Goal: Use online tool/utility: Utilize a website feature to perform a specific function

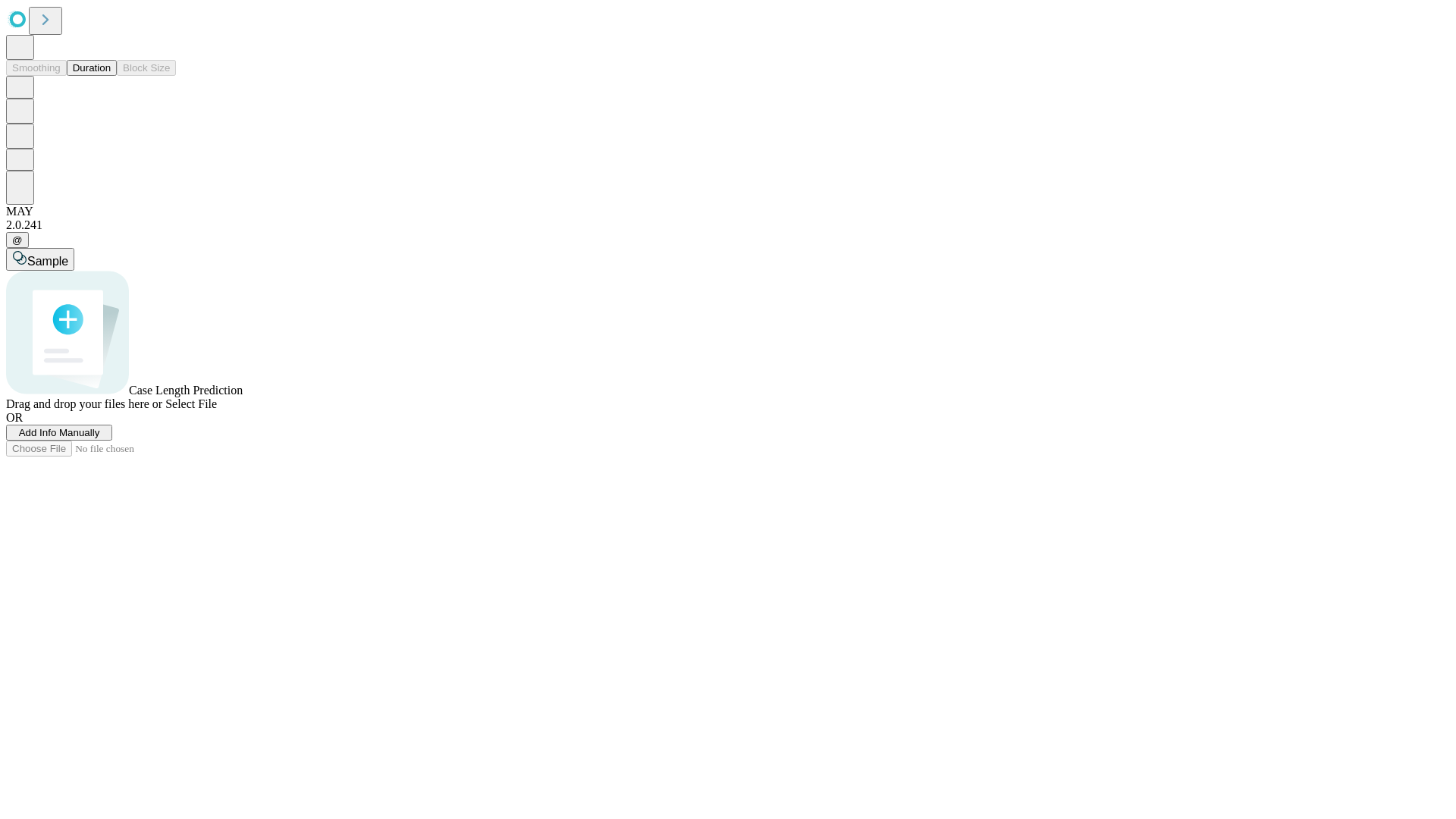
click at [111, 76] on button "Duration" at bounding box center [91, 67] width 50 height 16
click at [100, 439] on span "Add Info Manually" at bounding box center [59, 432] width 81 height 12
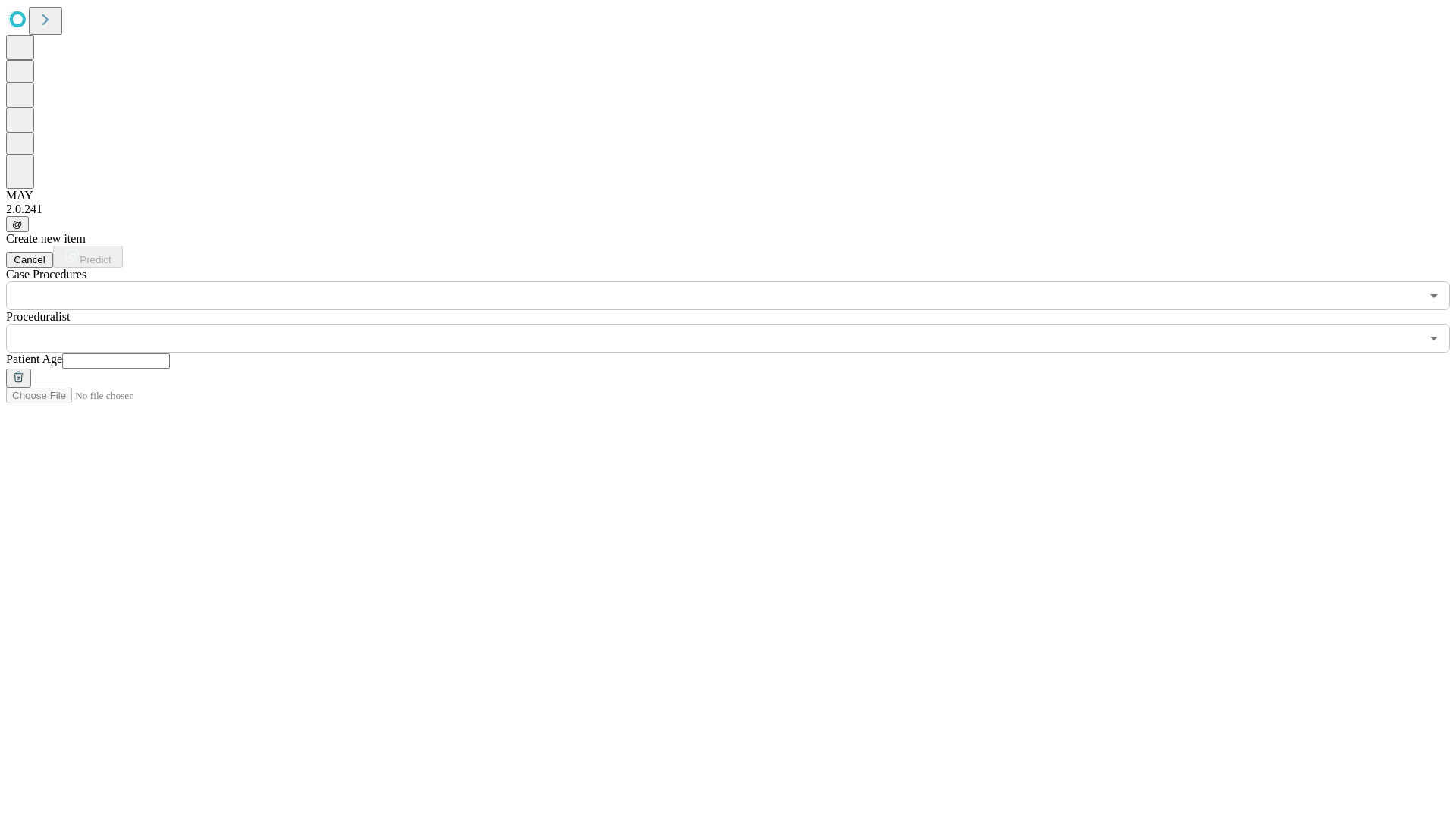
click at [170, 353] on input "text" at bounding box center [115, 361] width 108 height 15
type input "**"
click at [738, 324] on input "text" at bounding box center [713, 338] width 1414 height 29
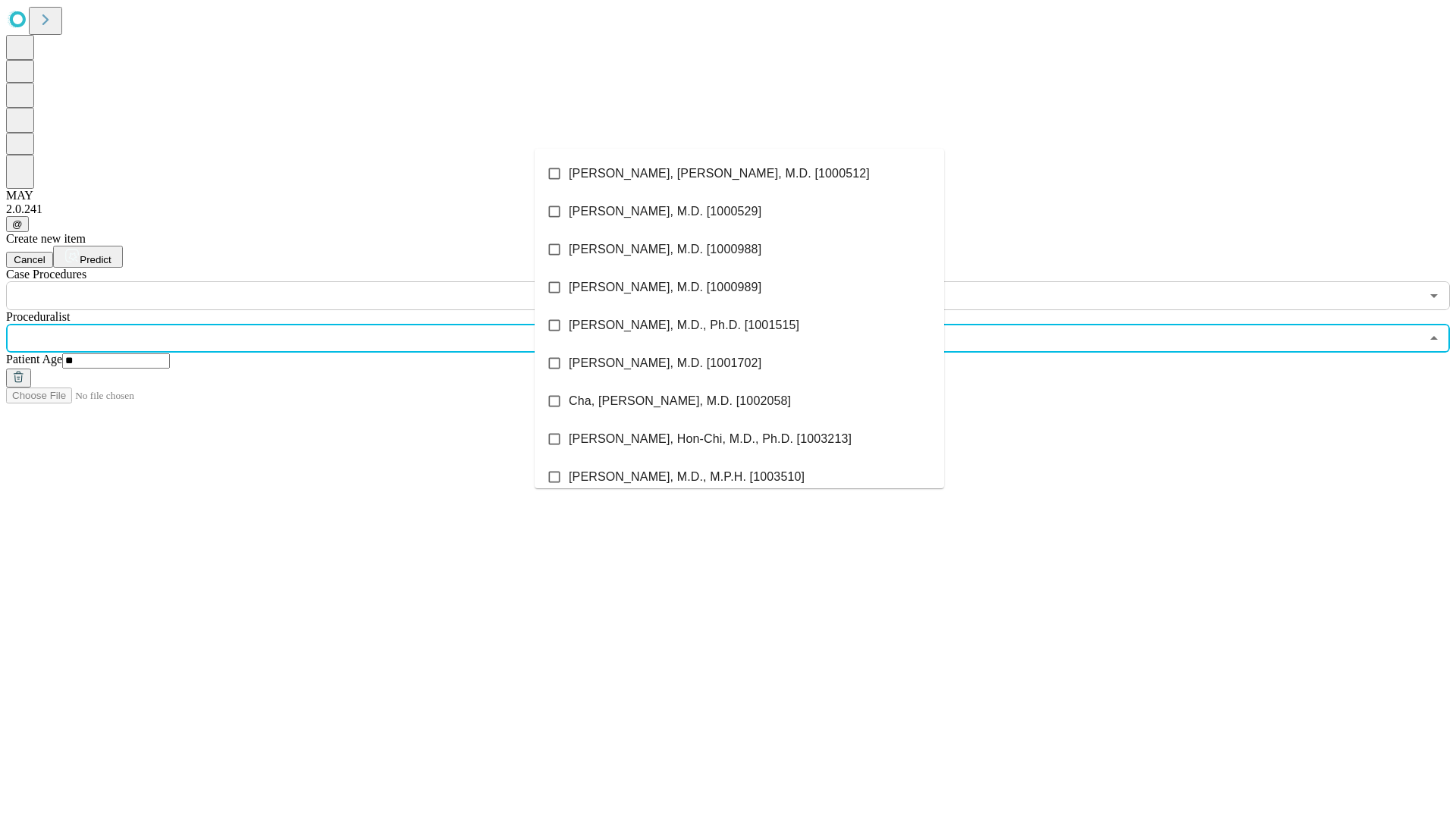
click at [739, 174] on li "[PERSON_NAME], [PERSON_NAME], M.D. [1000512]" at bounding box center [739, 174] width 409 height 38
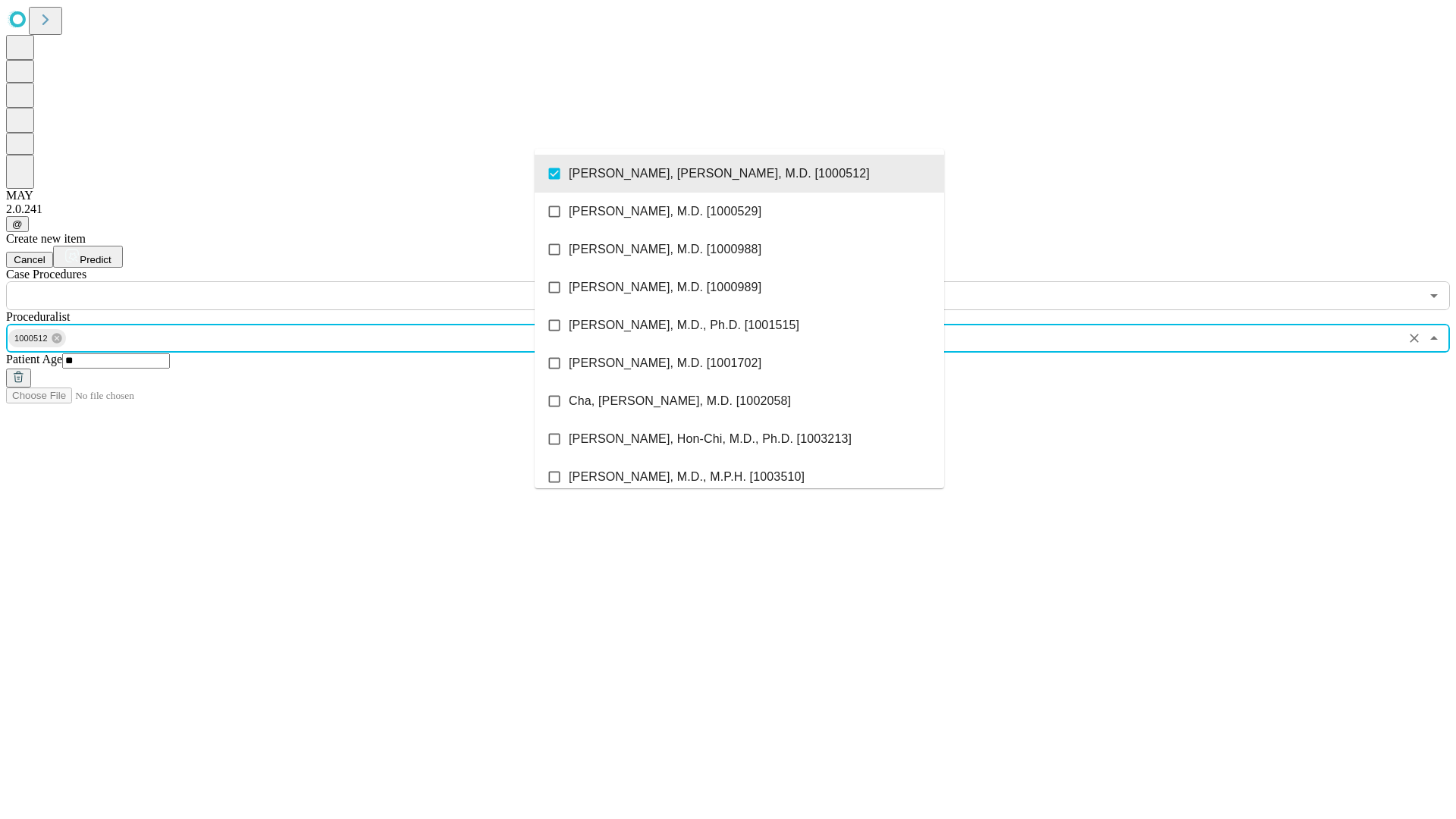
click at [318, 281] on input "text" at bounding box center [713, 295] width 1414 height 29
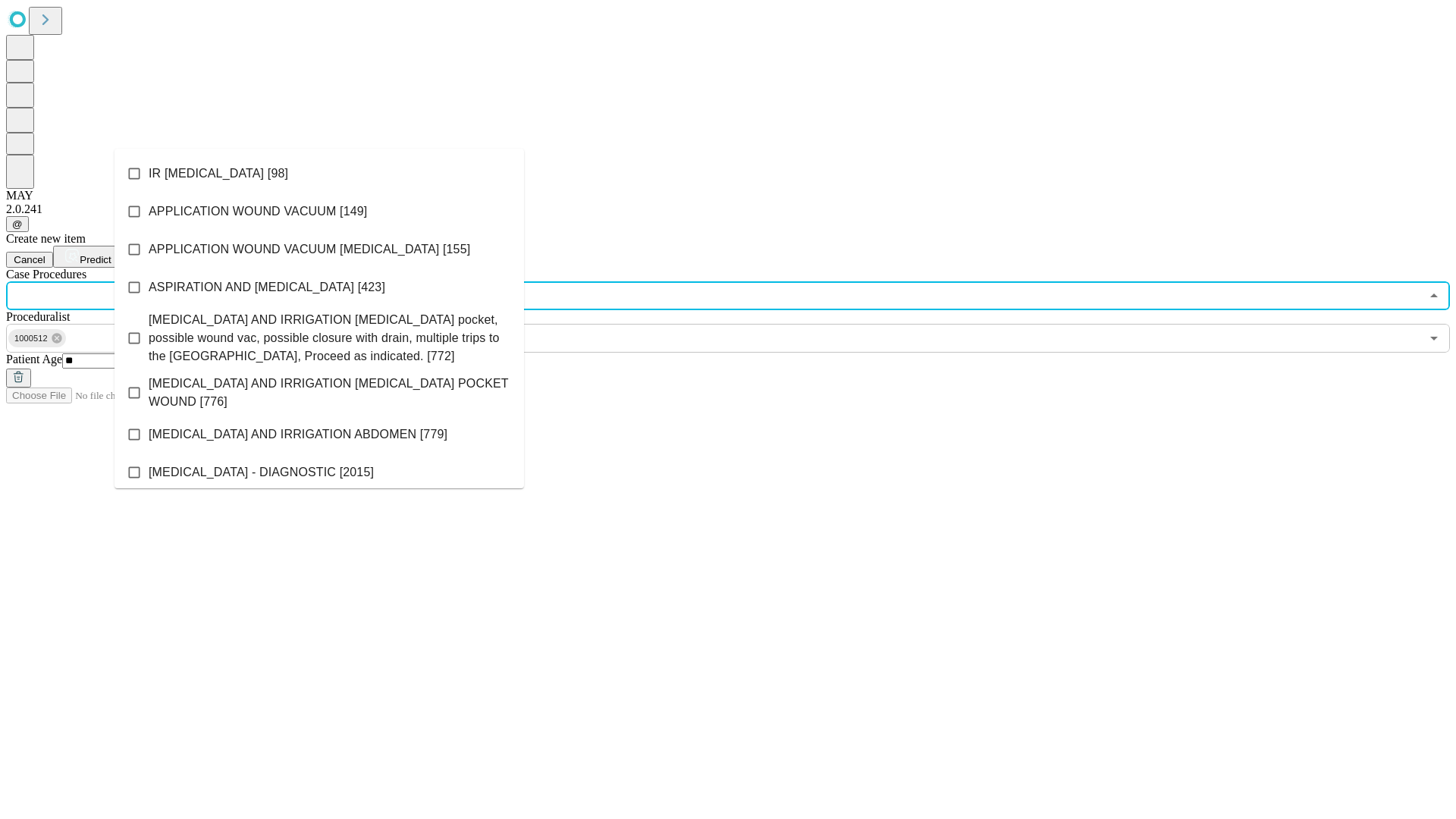
click at [319, 174] on li "IR [MEDICAL_DATA] [98]" at bounding box center [319, 174] width 409 height 38
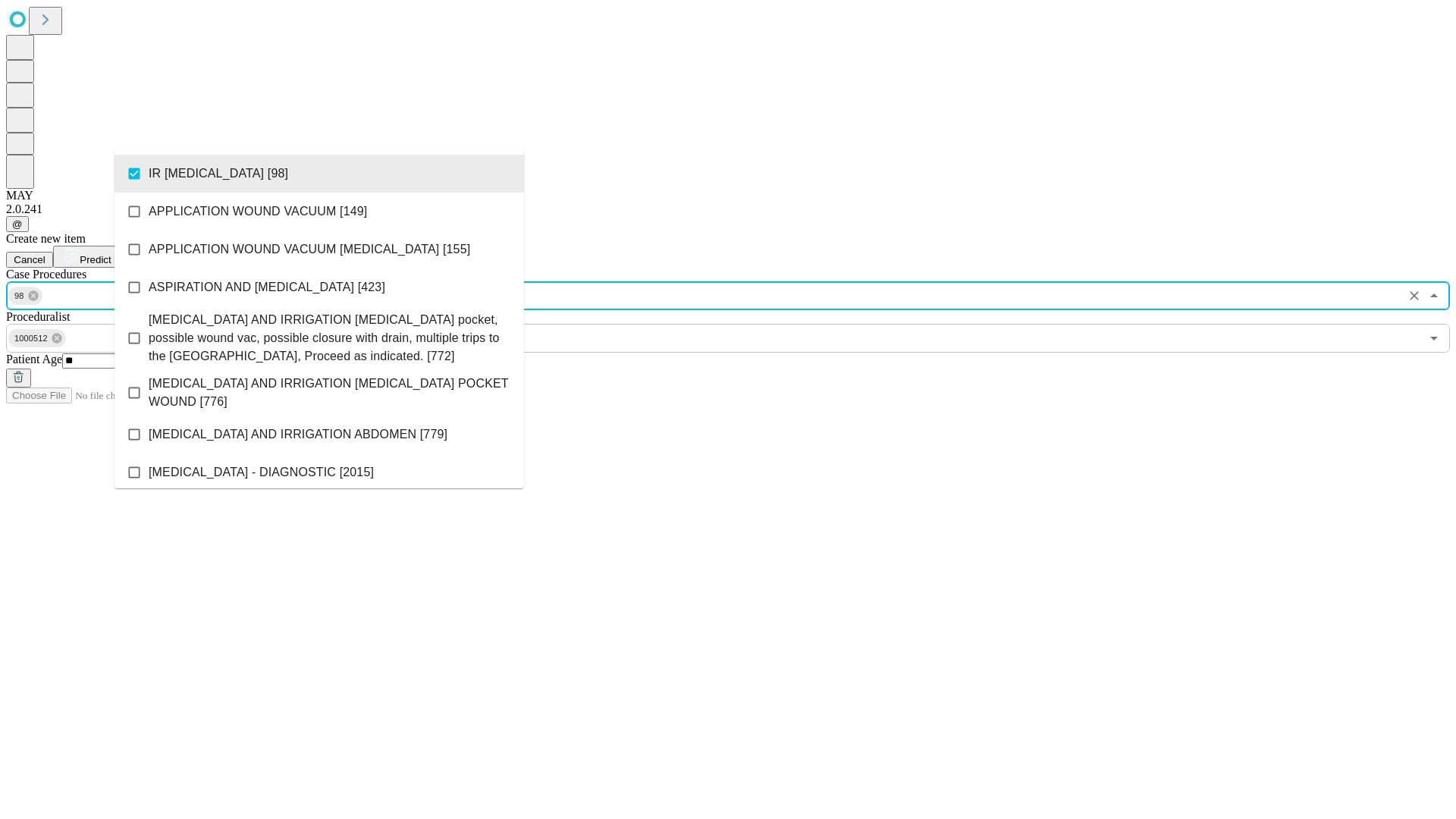
click at [111, 254] on span "Predict" at bounding box center [95, 260] width 31 height 12
